Goal: Transaction & Acquisition: Purchase product/service

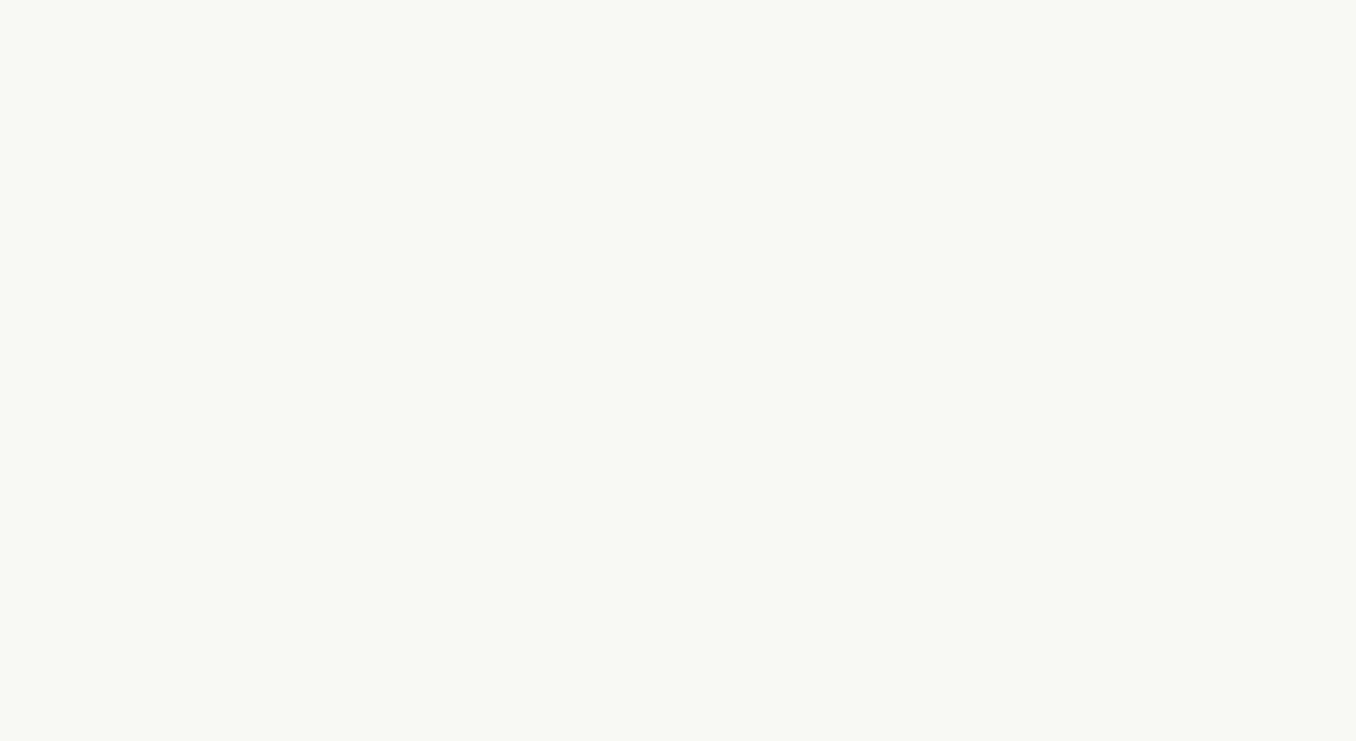
select select "FR"
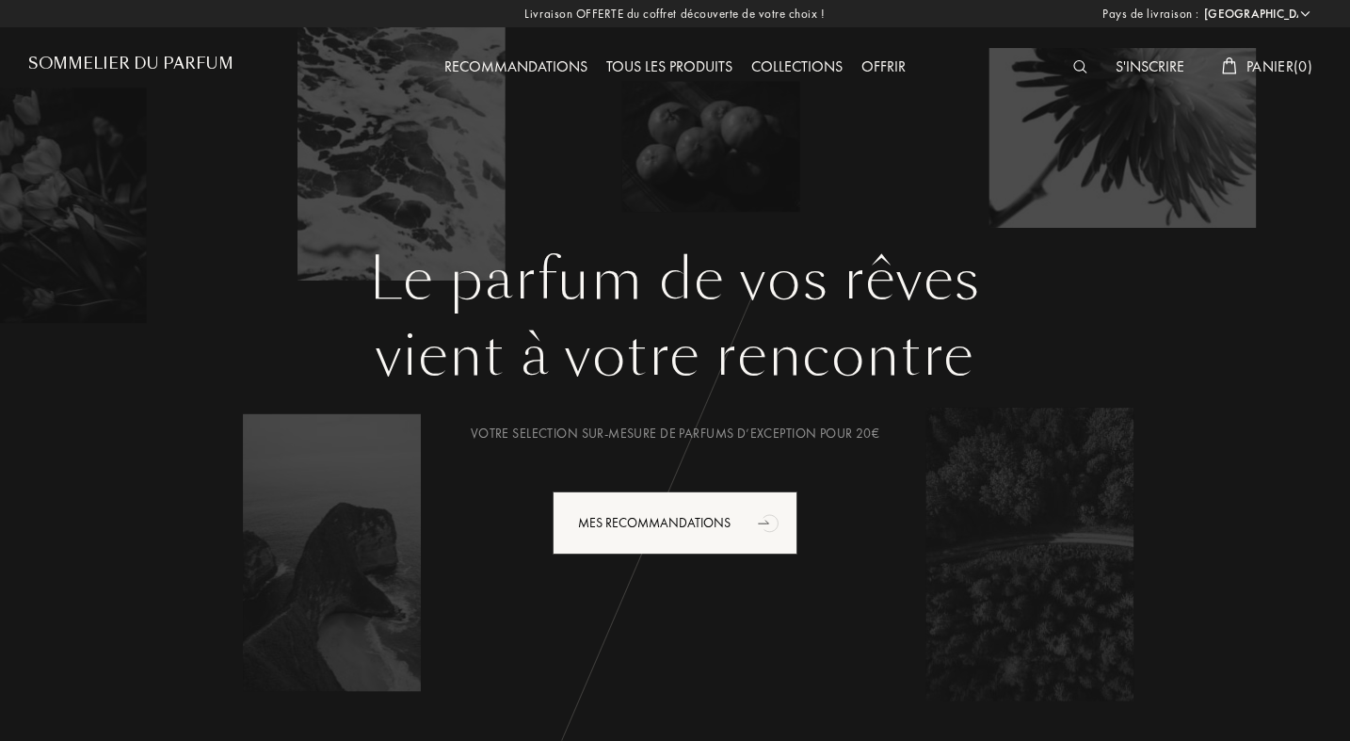
click at [1074, 69] on img at bounding box center [1081, 66] width 14 height 13
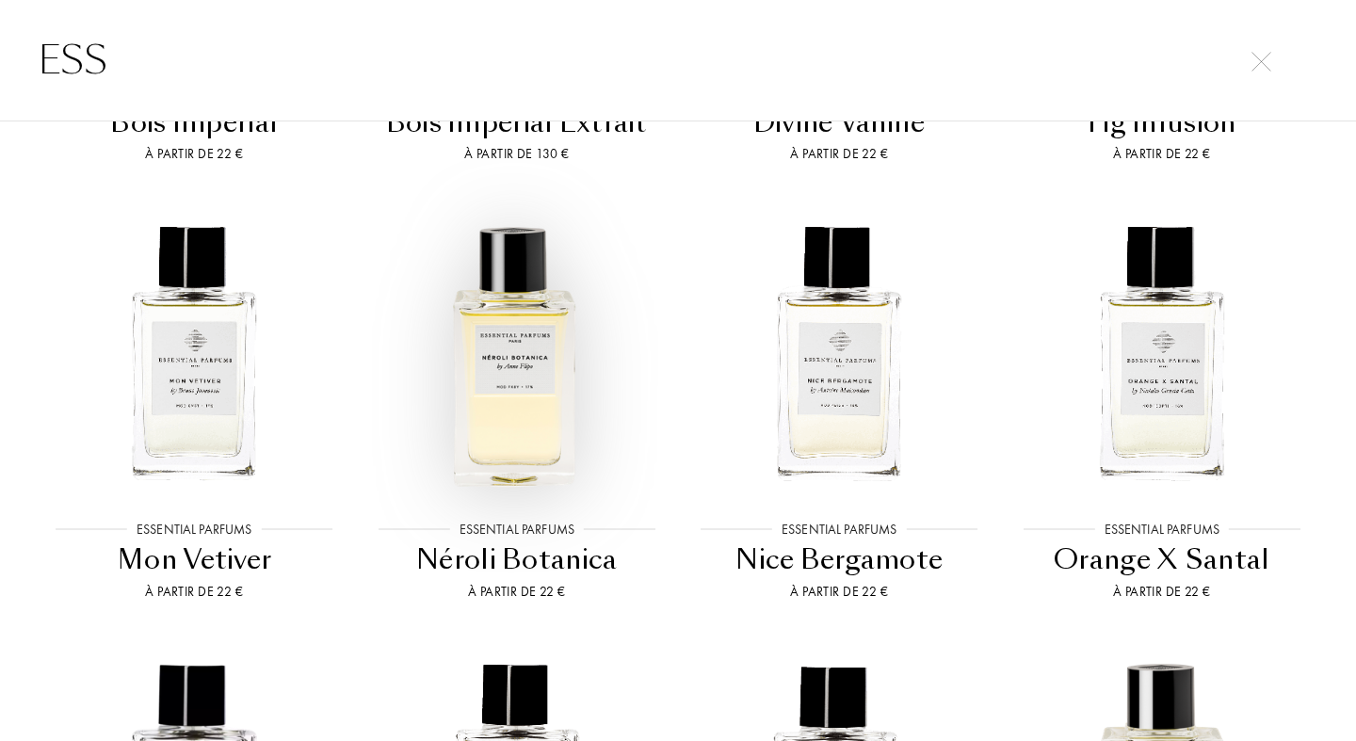
scroll to position [812, 0]
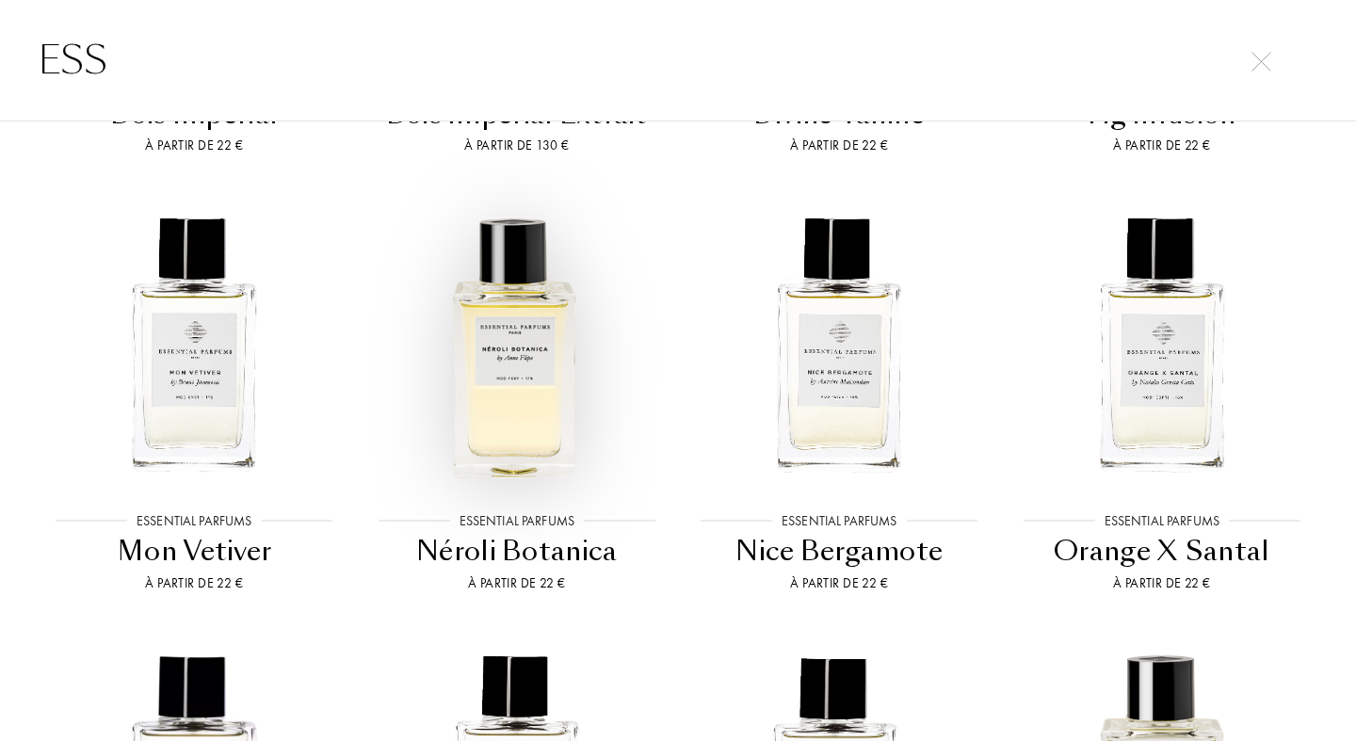
type input "ESS"
click at [541, 375] on img at bounding box center [517, 345] width 290 height 290
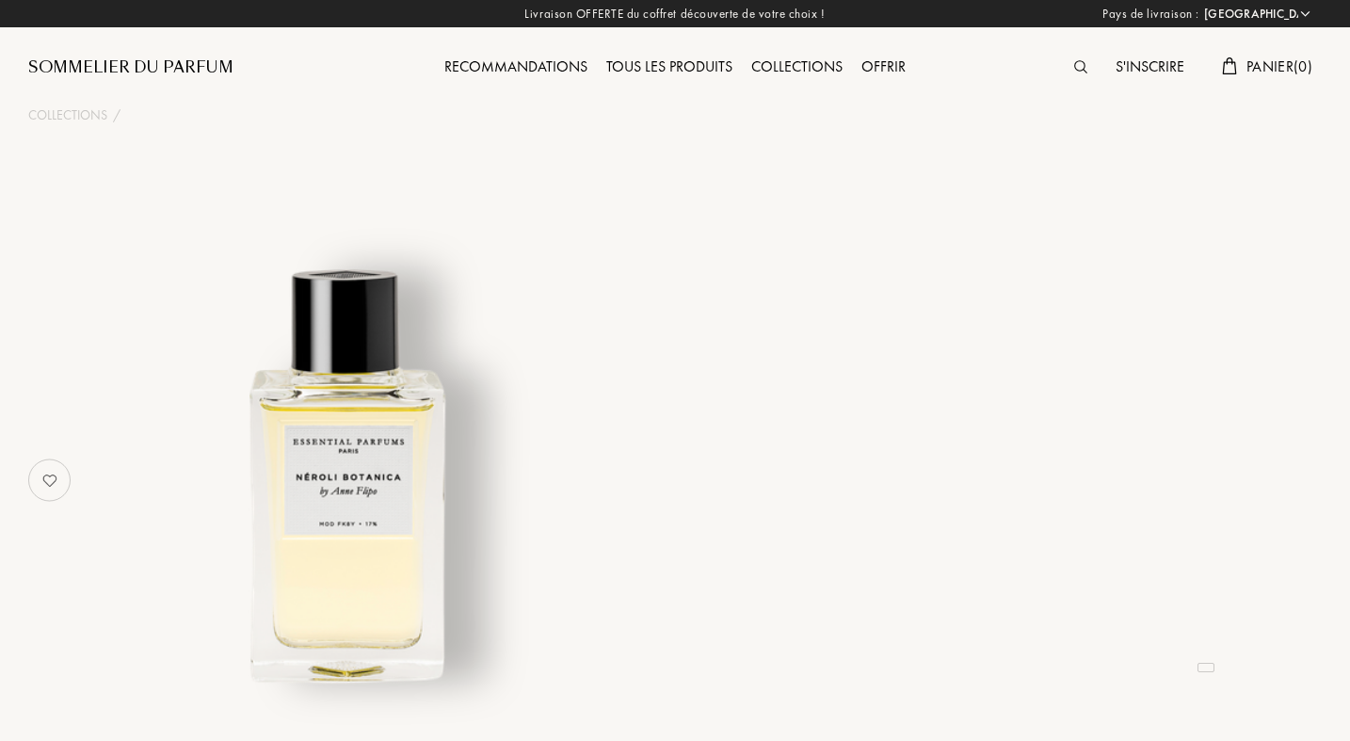
select select "FR"
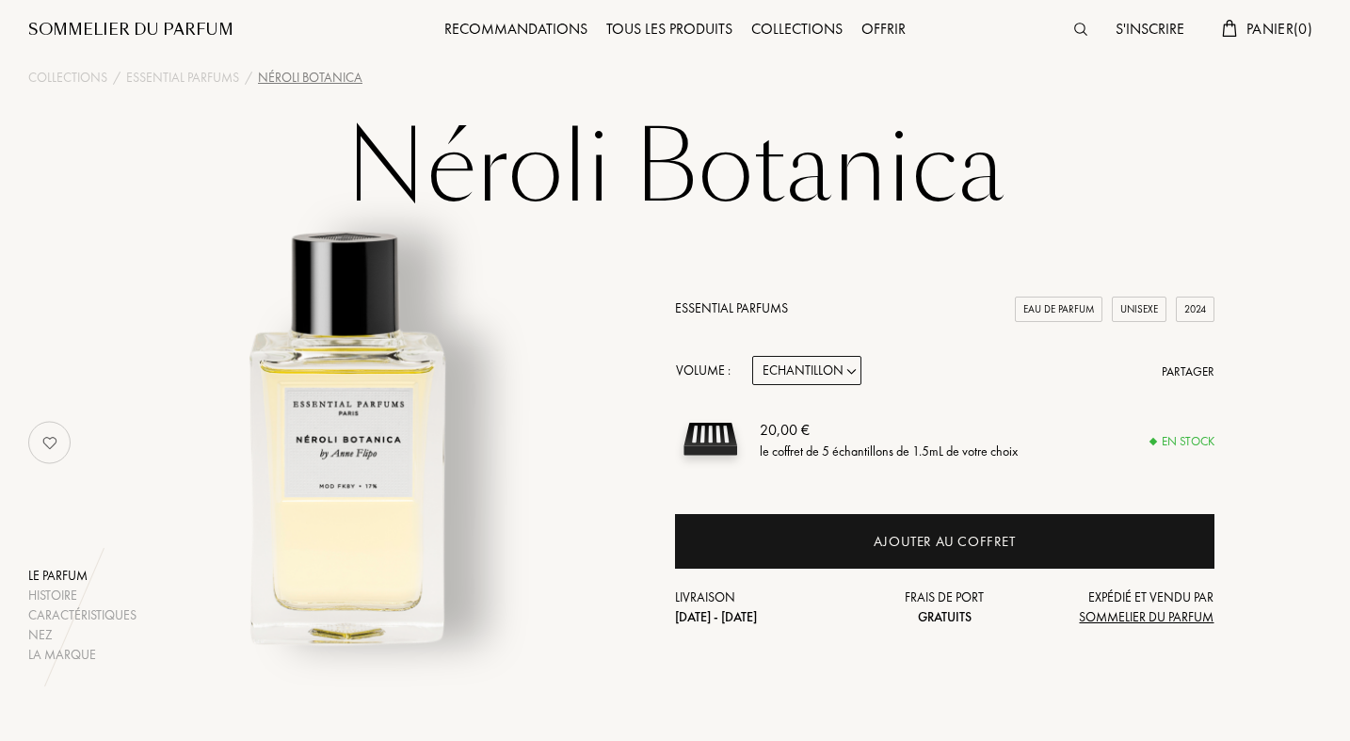
scroll to position [41, 0]
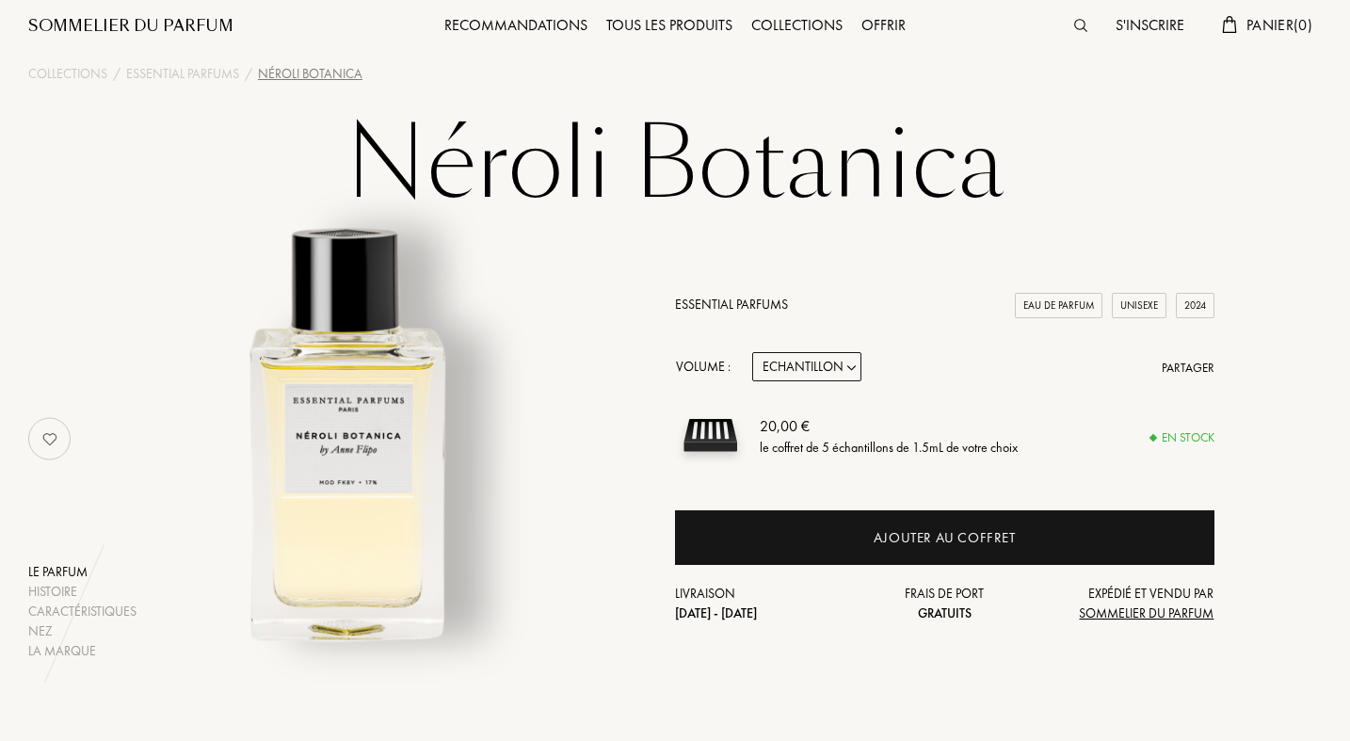
click at [848, 361] on select "Echantillon 10mL 100mL 150mL" at bounding box center [806, 366] width 109 height 29
select select "2"
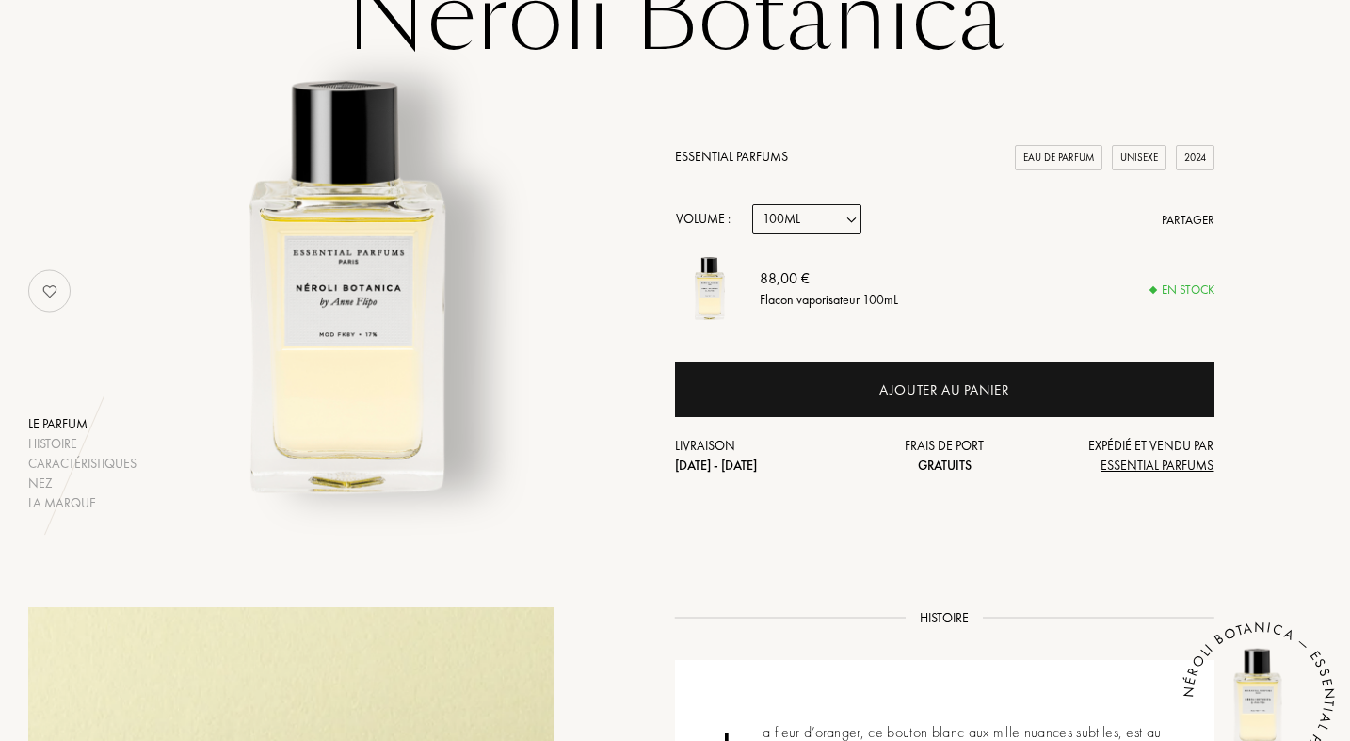
scroll to position [179, 0]
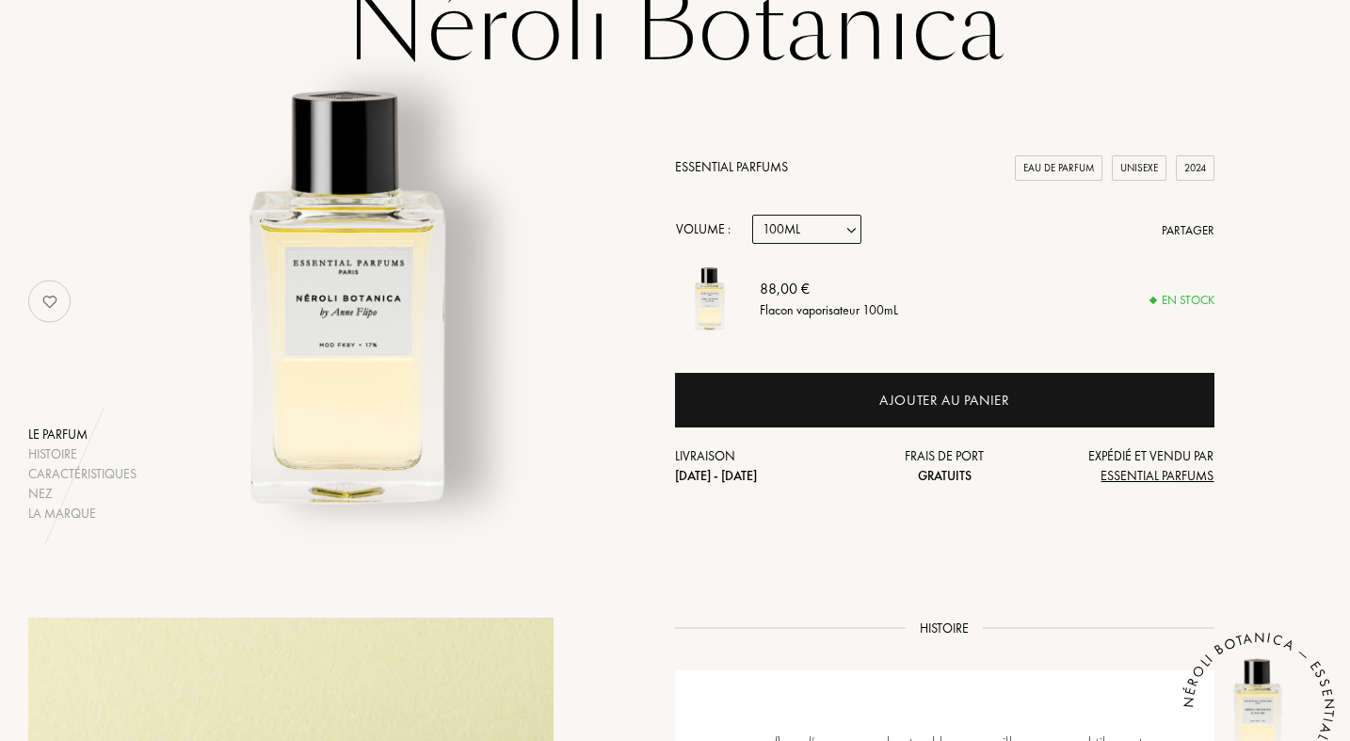
click at [849, 227] on select "Echantillon 10mL 100mL 150mL" at bounding box center [806, 229] width 109 height 29
